Goal: Task Accomplishment & Management: Manage account settings

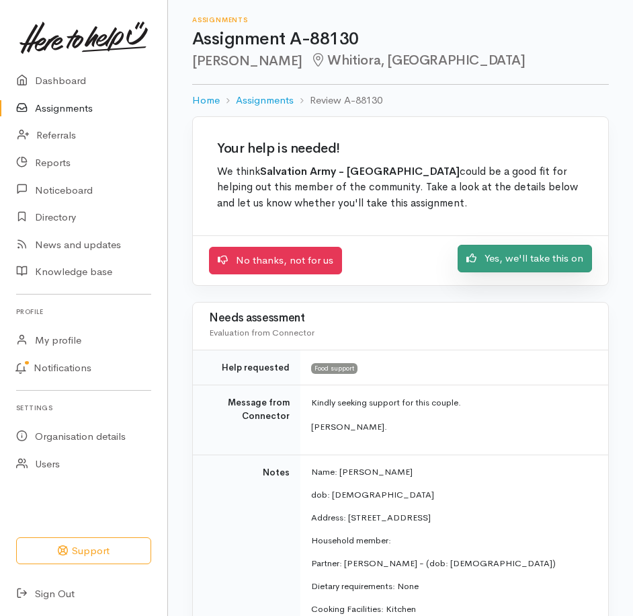
click at [418, 272] on link "Yes, we'll take this on" at bounding box center [525, 259] width 134 height 28
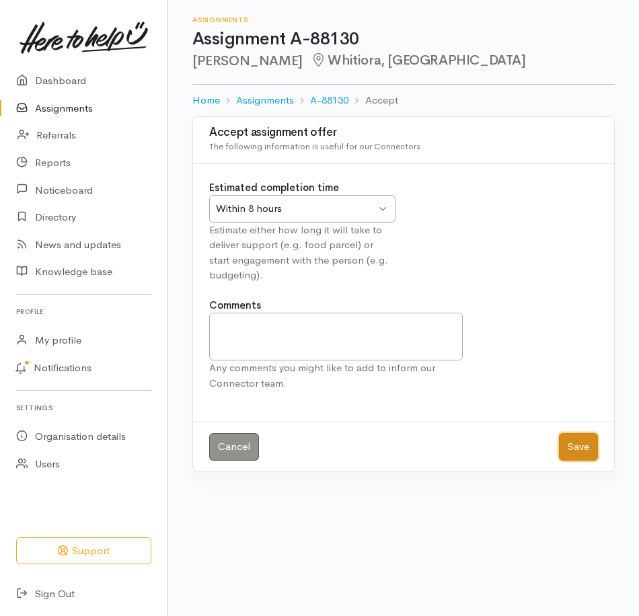
click at [569, 461] on button "Save" at bounding box center [578, 447] width 39 height 28
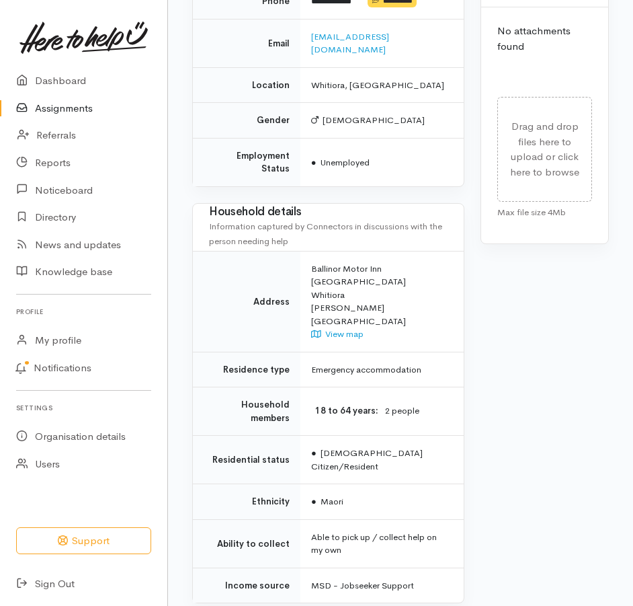
scroll to position [929, 0]
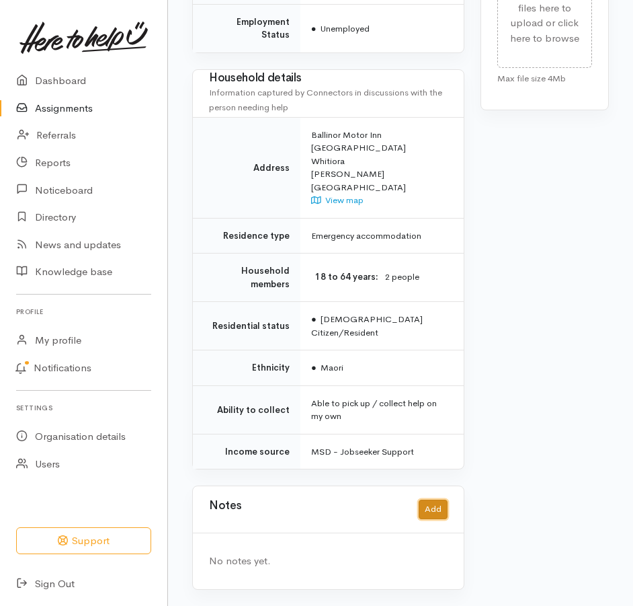
click at [429, 500] on button "Add" at bounding box center [433, 510] width 29 height 20
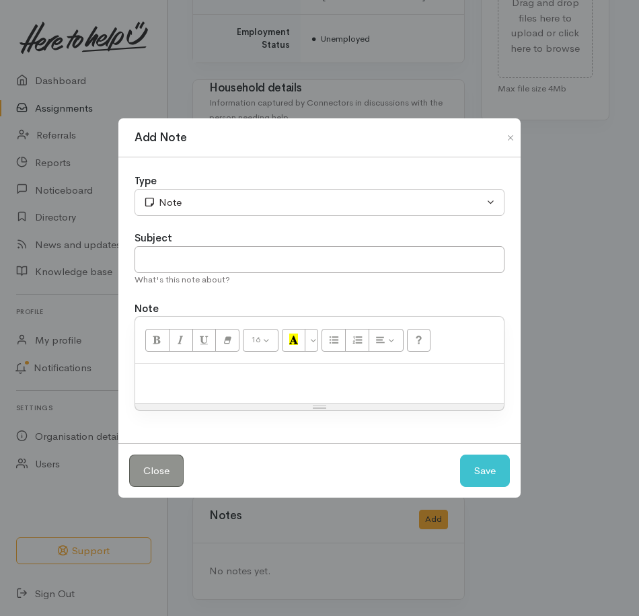
click at [264, 386] on p at bounding box center [319, 378] width 355 height 15
click at [475, 484] on button "Save" at bounding box center [485, 471] width 50 height 33
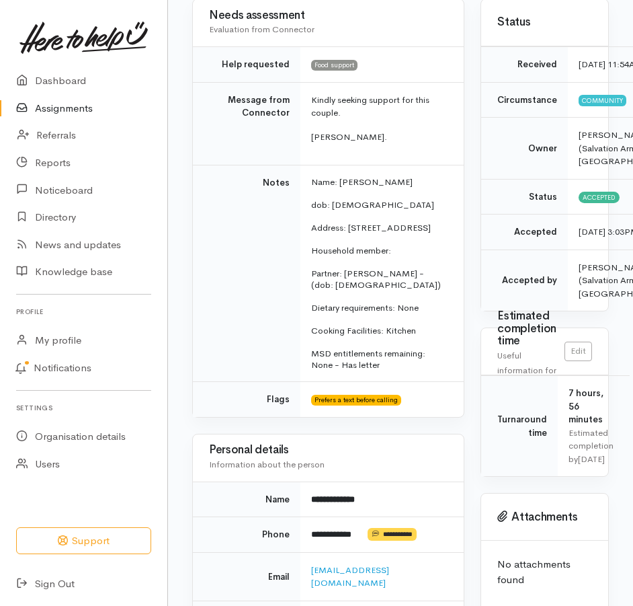
scroll to position [139, 0]
click at [63, 122] on link "Assignments" at bounding box center [83, 109] width 167 height 28
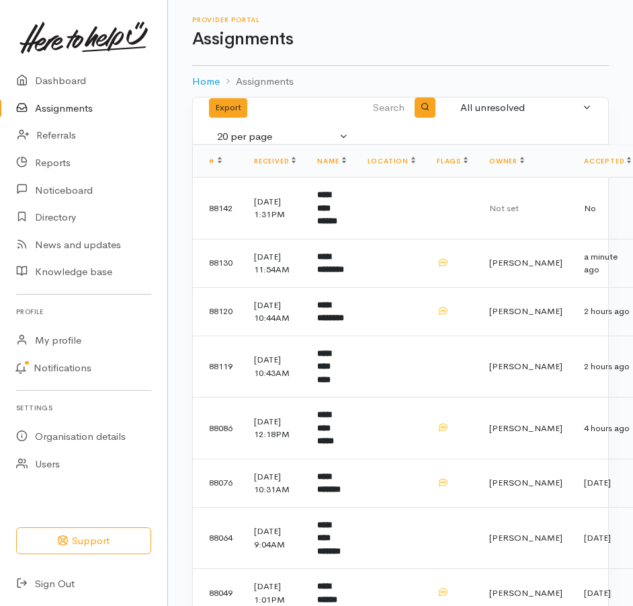
click at [416, 33] on h1 "Assignments" at bounding box center [400, 40] width 417 height 20
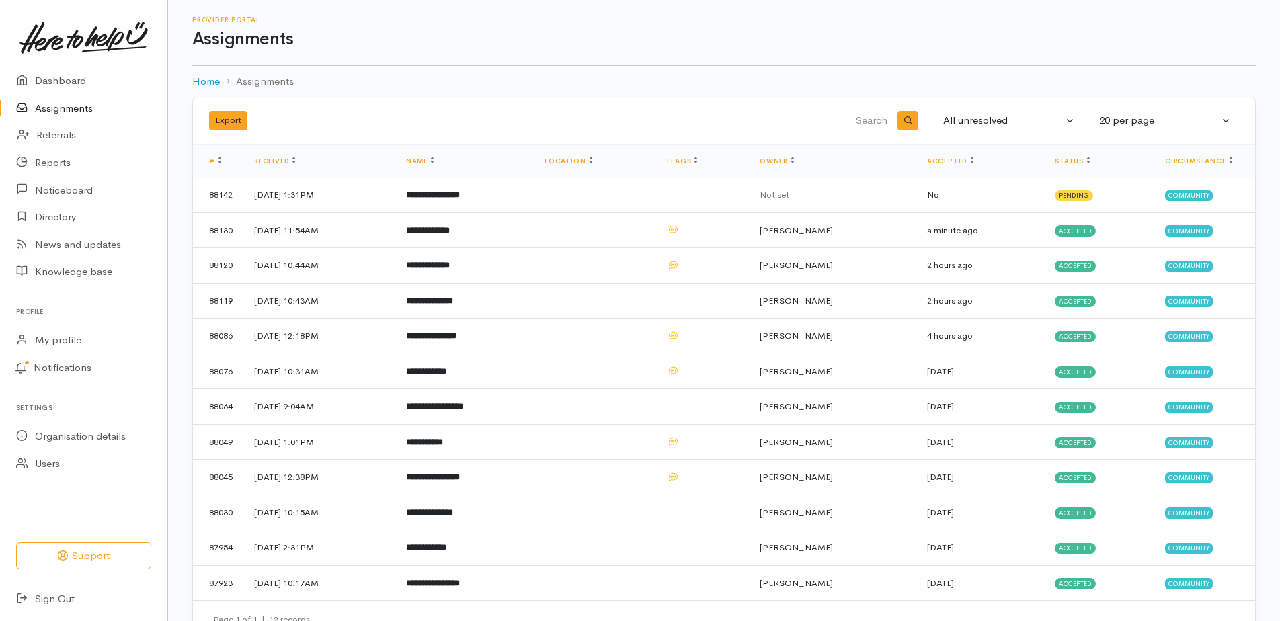
click at [632, 130] on input "search" at bounding box center [731, 121] width 318 height 32
click at [629, 130] on input "search" at bounding box center [731, 121] width 318 height 32
click at [540, 118] on div "Export All unresolved Pending Accepted Completed Declined All All unresolved 10…" at bounding box center [724, 121] width 1046 height 32
click at [537, 123] on div "Export" at bounding box center [382, 121] width 363 height 20
click at [533, 127] on div "Export" at bounding box center [382, 121] width 363 height 20
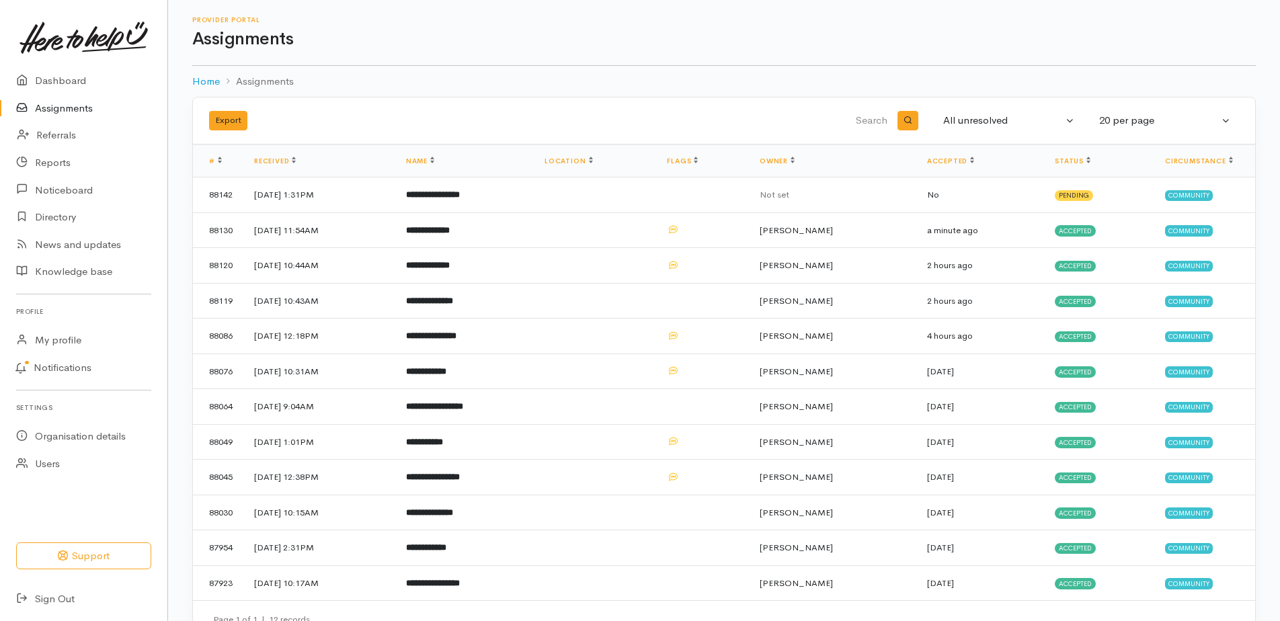
click at [533, 127] on div "Export" at bounding box center [382, 121] width 363 height 20
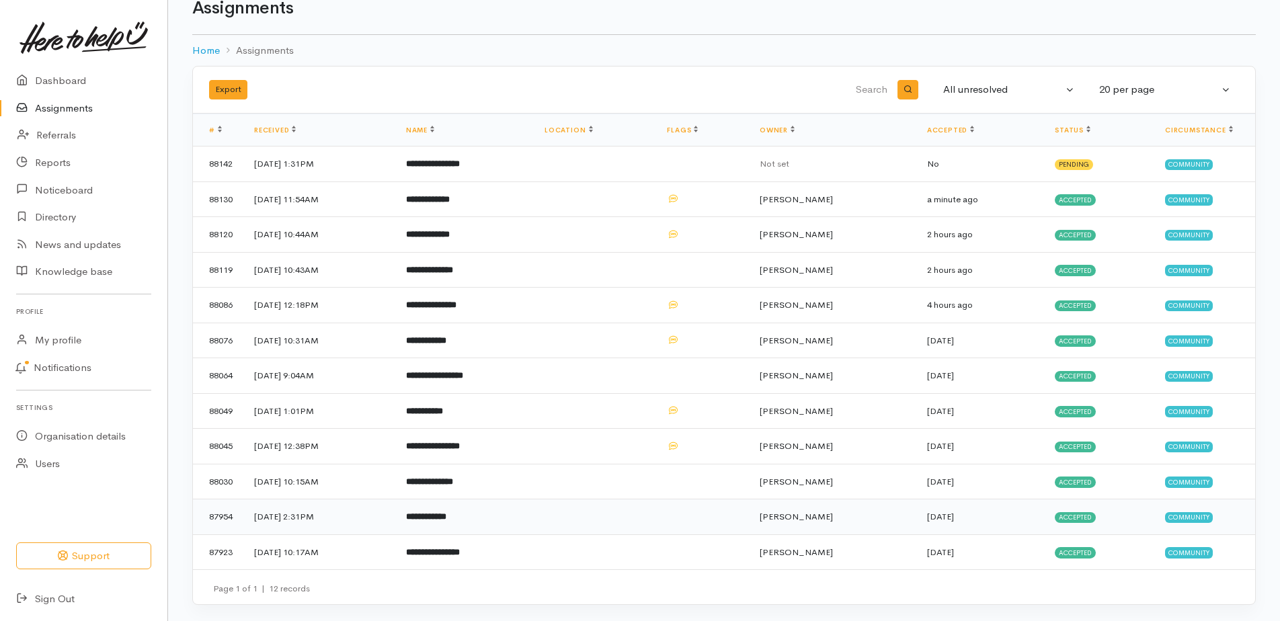
scroll to position [105, 0]
